Goal: Ask a question: Seek information or help from site administrators or community

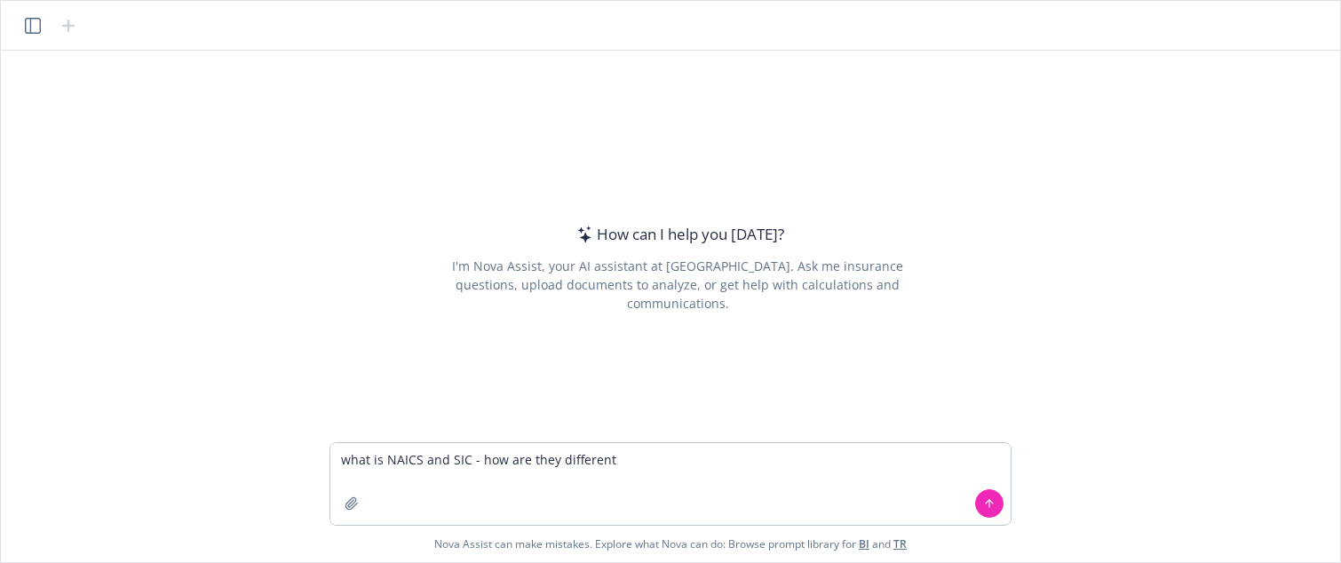
type textarea "what is NAICS and SIC - how are they different?"
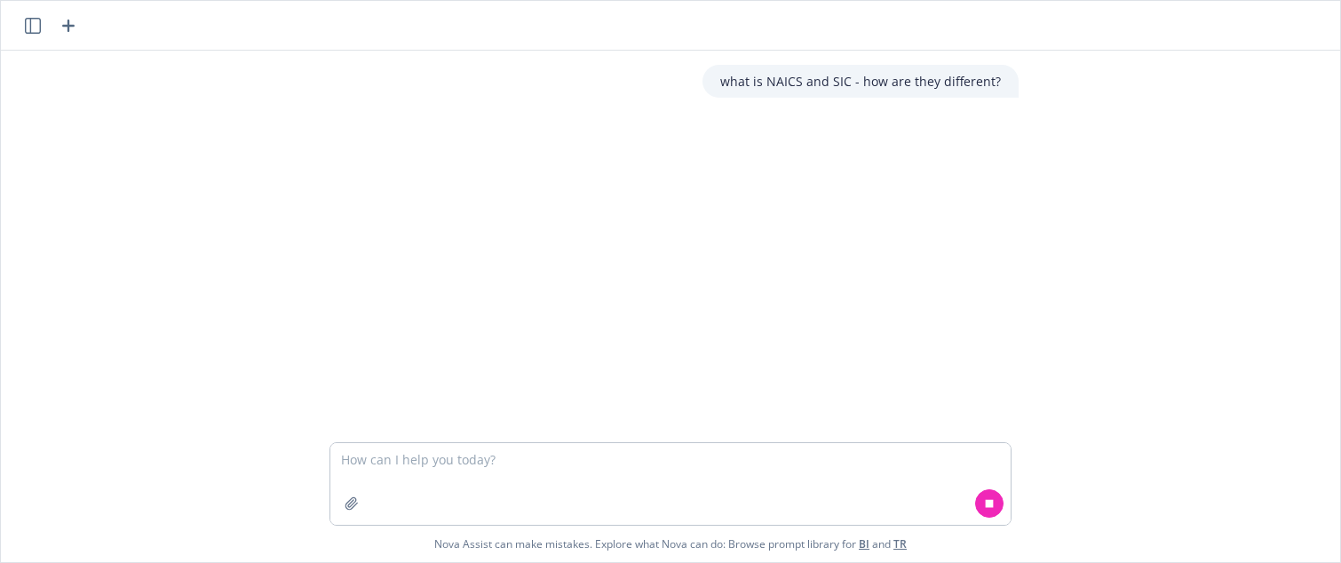
click at [35, 33] on icon "button" at bounding box center [33, 26] width 16 height 16
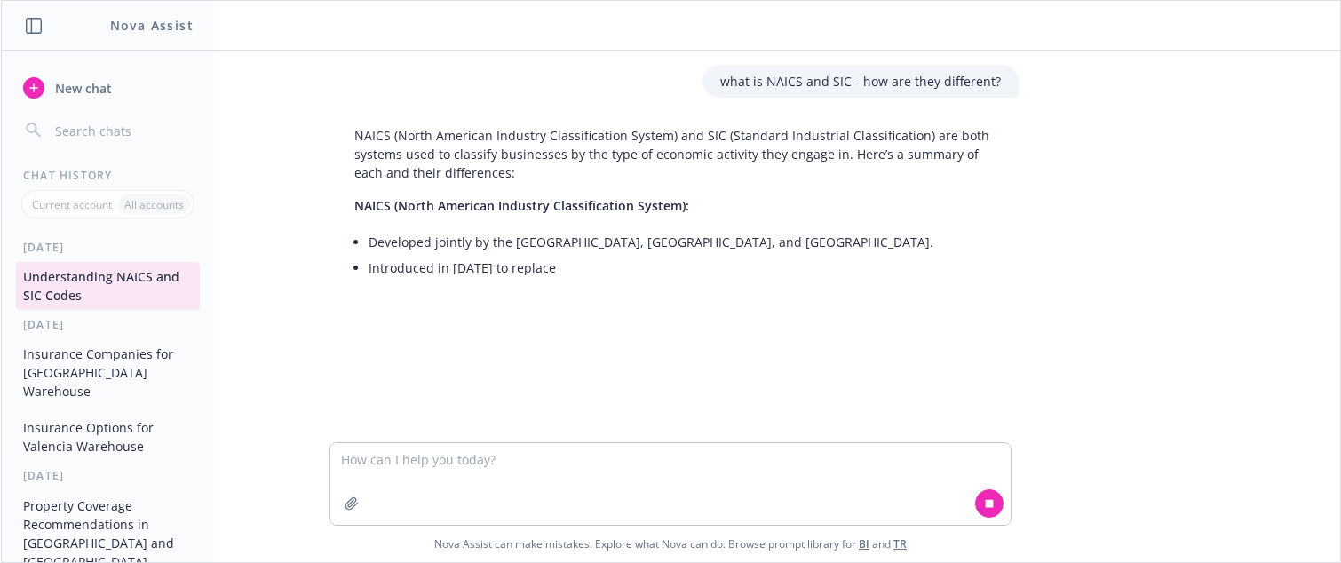
click at [297, 344] on div "what is NAICS and SIC - how are they different? NAICS (North American Industry …" at bounding box center [670, 247] width 1325 height 392
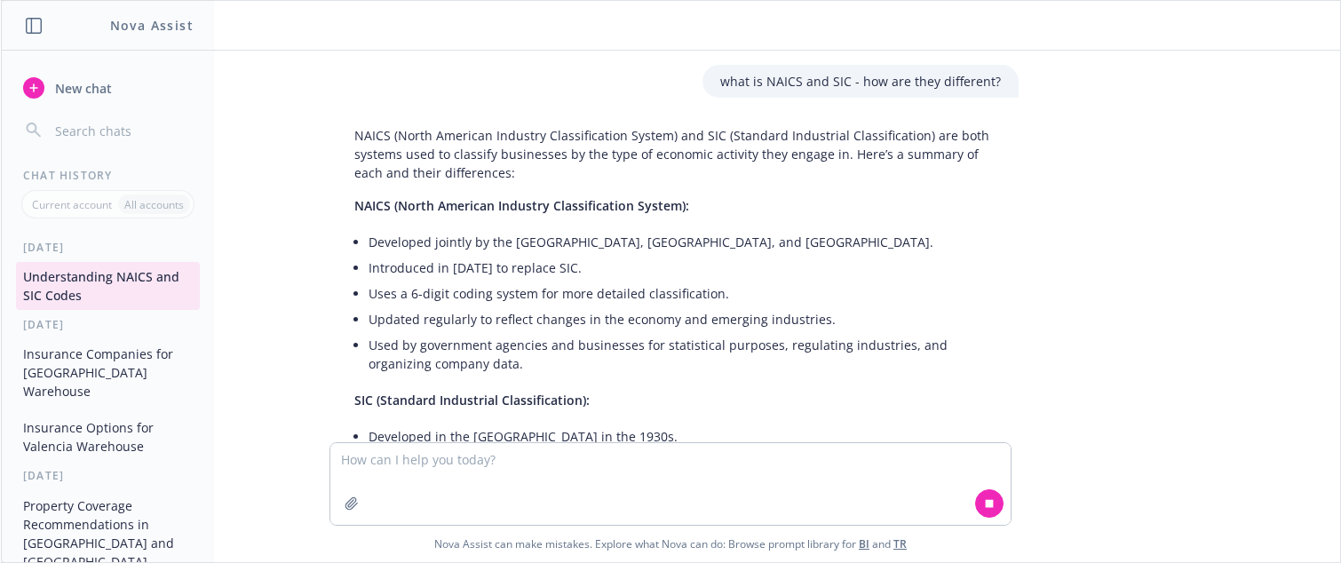
click at [285, 313] on div "what is NAICS and SIC - how are they different? NAICS (North American Industry …" at bounding box center [670, 247] width 1325 height 392
click at [728, 479] on textarea at bounding box center [670, 484] width 680 height 82
type textarea "w"
type textarea "can you look up companies under a specific code?"
click at [677, 467] on textarea "can you look up companies under a specific code?" at bounding box center [670, 484] width 680 height 82
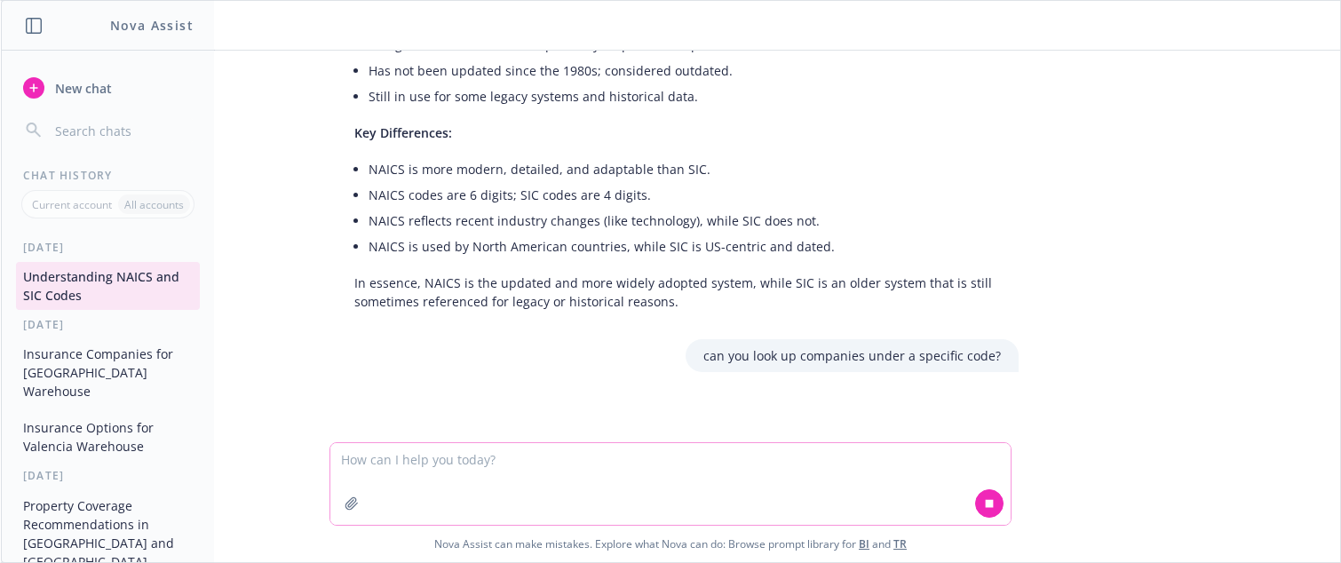
scroll to position [444, 0]
click at [1081, 352] on div "what is NAICS and SIC - how are they different? NAICS (North American Industry …" at bounding box center [670, 247] width 1325 height 392
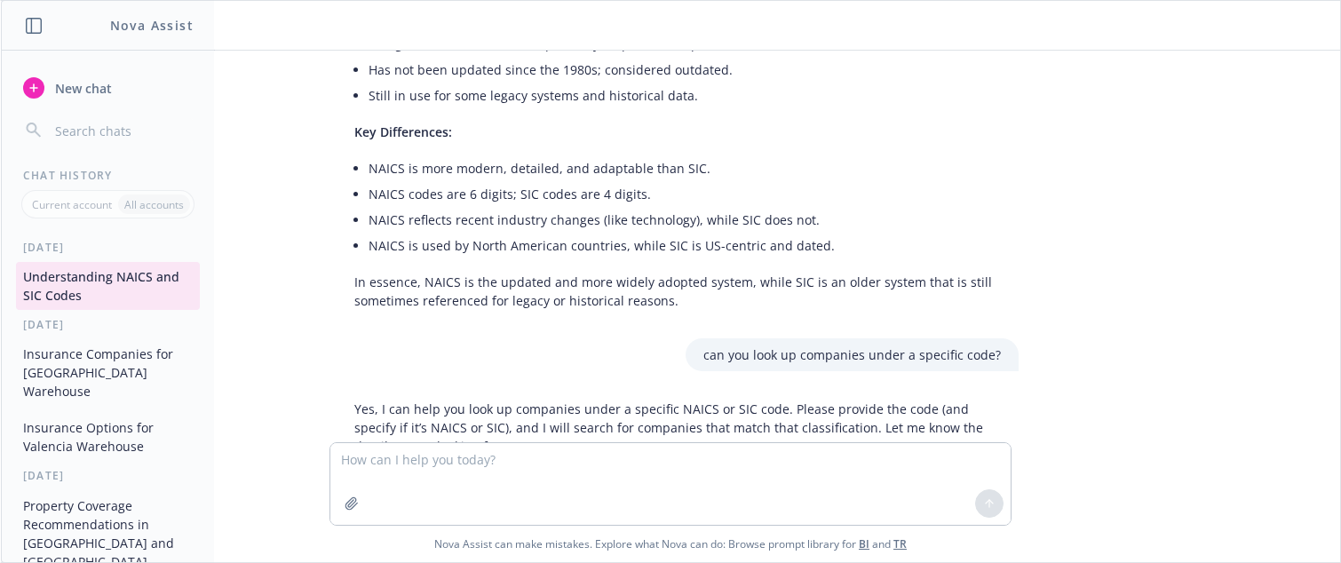
scroll to position [507, 0]
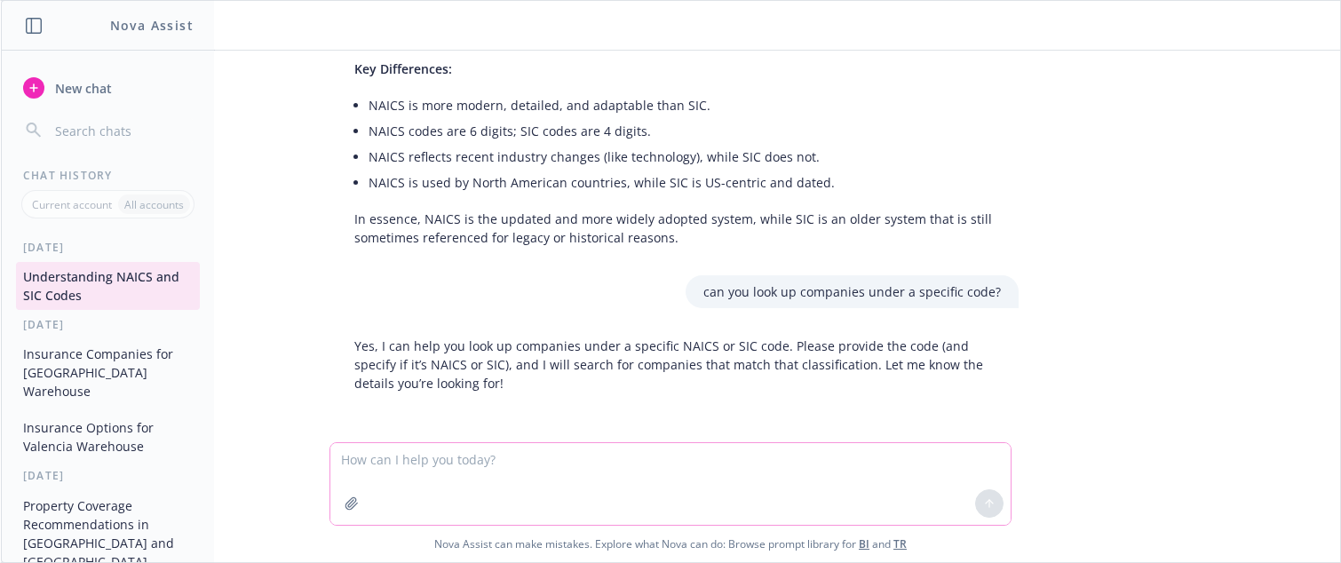
click at [541, 459] on textarea at bounding box center [670, 484] width 680 height 82
paste textarea "485999"
paste textarea "[URL][DOMAIN_NAME]"
type textarea "this is a NAICS 485999 or find me any other companies similar to this company […"
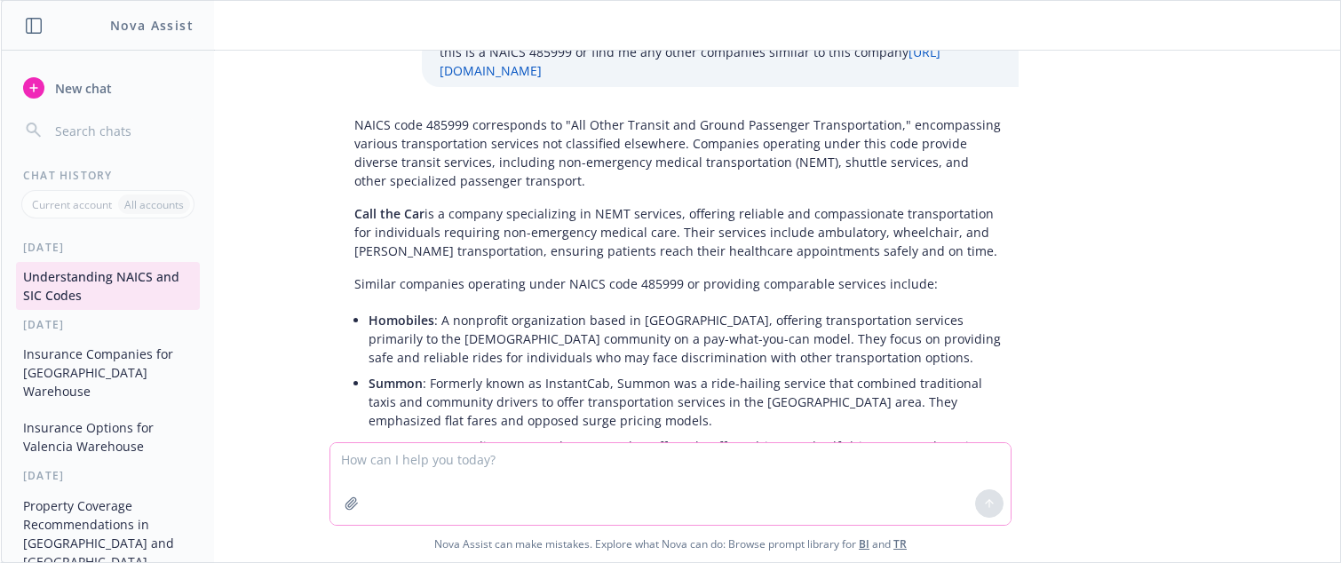
scroll to position [787, 0]
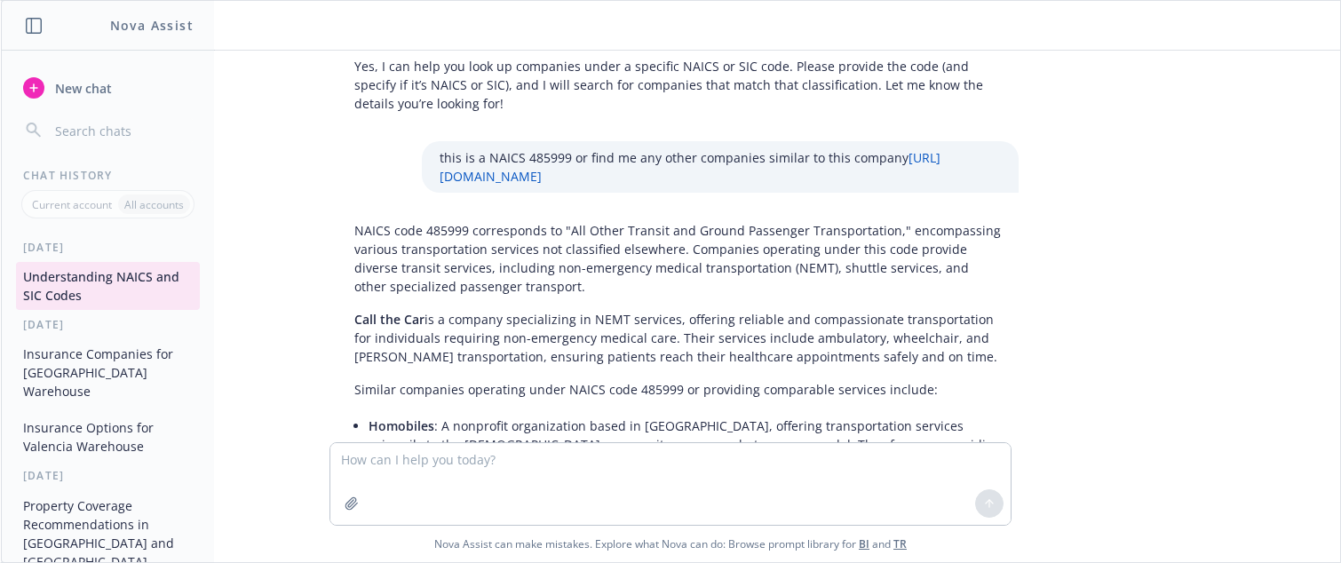
click at [536, 158] on p "this is a NAICS 485999 or find me any other companies similar to this company […" at bounding box center [719, 166] width 561 height 37
copy p "485999"
